Goal: Use online tool/utility: Utilize a website feature to perform a specific function

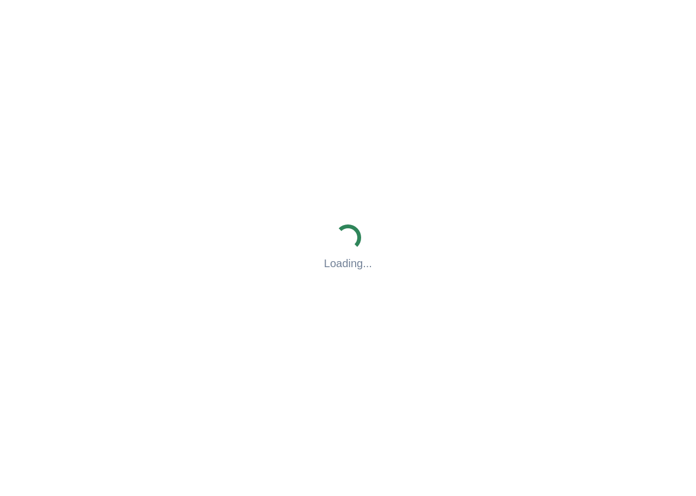
drag, startPoint x: 0, startPoint y: 0, endPoint x: 446, endPoint y: 402, distance: 600.2
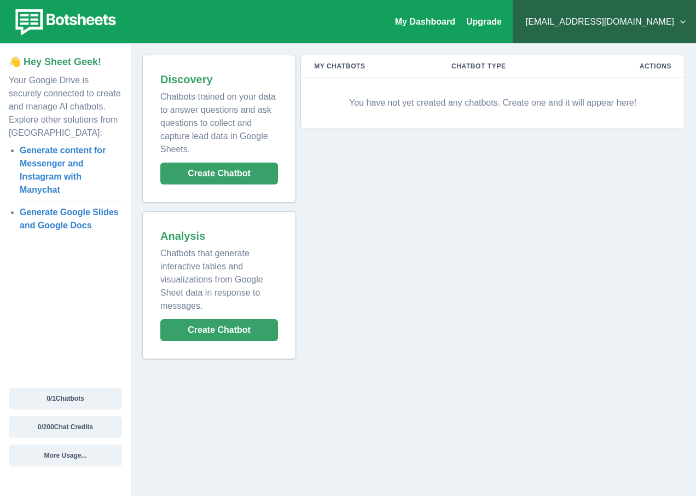
drag, startPoint x: 446, startPoint y: 402, endPoint x: 353, endPoint y: 171, distance: 249.1
click at [353, 171] on div "My Chatbots Chatbot Type Actions You have not yet created any chatbots. Create …" at bounding box center [490, 207] width 389 height 304
click at [231, 176] on button "Create Chatbot" at bounding box center [219, 173] width 118 height 22
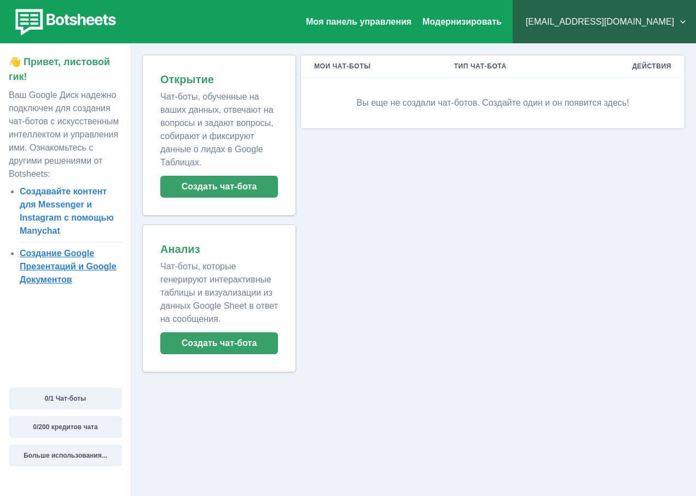
click at [93, 267] on link "Создание Google Презентаций и Google Документов" at bounding box center [68, 266] width 97 height 36
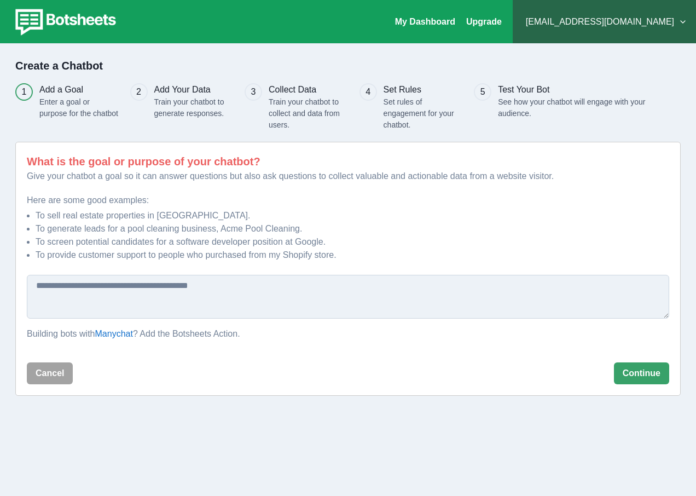
click at [181, 286] on textarea at bounding box center [348, 297] width 642 height 44
paste textarea "**********"
type textarea "*"
